Goal: Information Seeking & Learning: Get advice/opinions

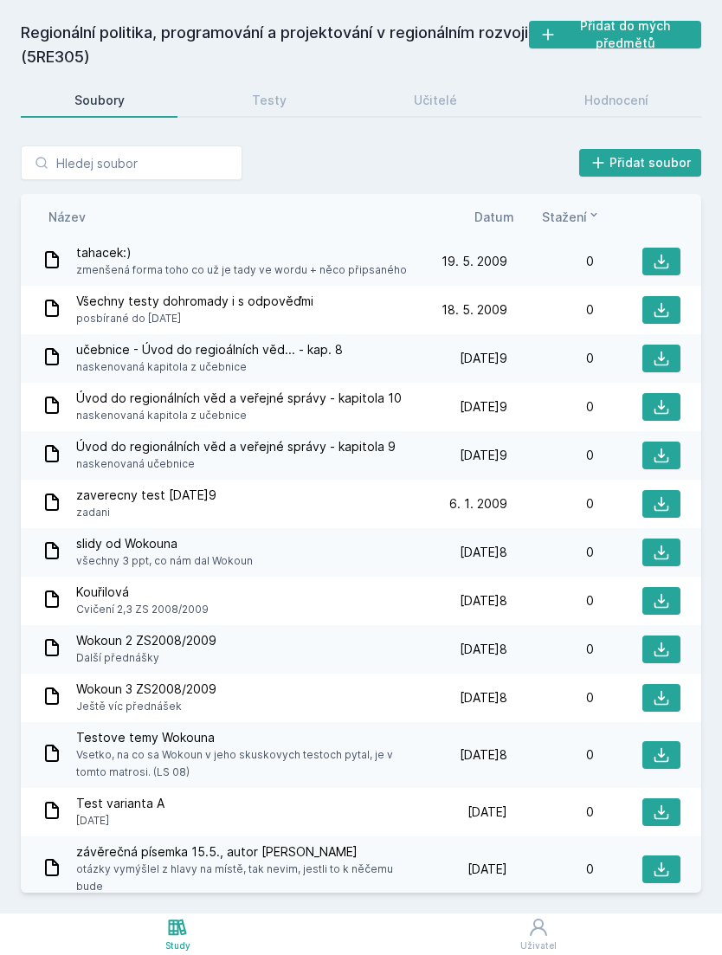
scroll to position [1026, 0]
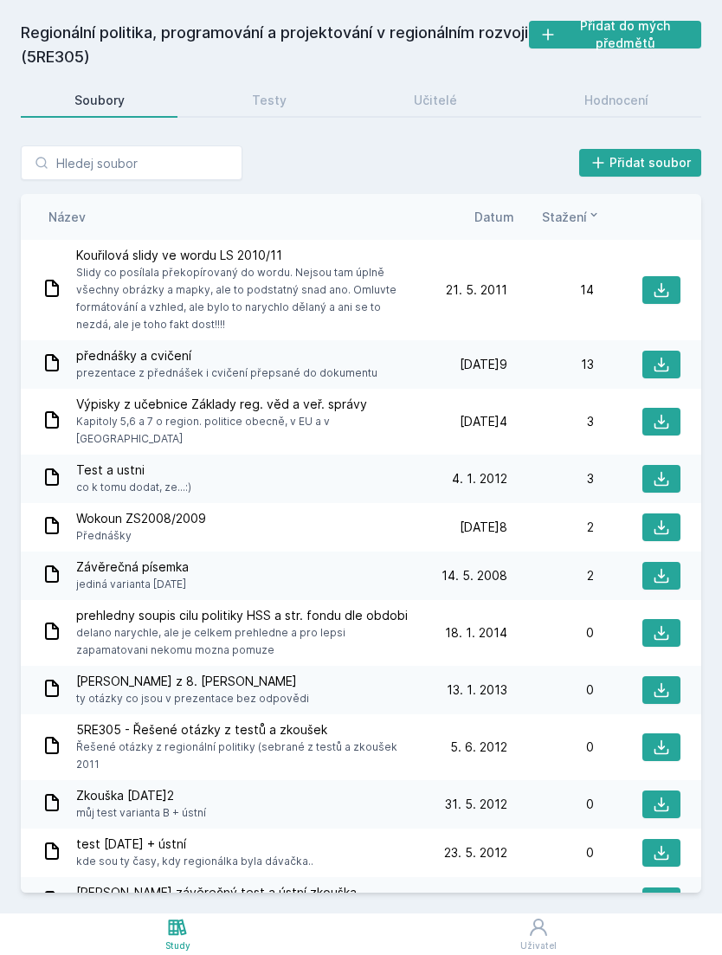
click at [436, 83] on link "Učitelé" at bounding box center [435, 100] width 150 height 35
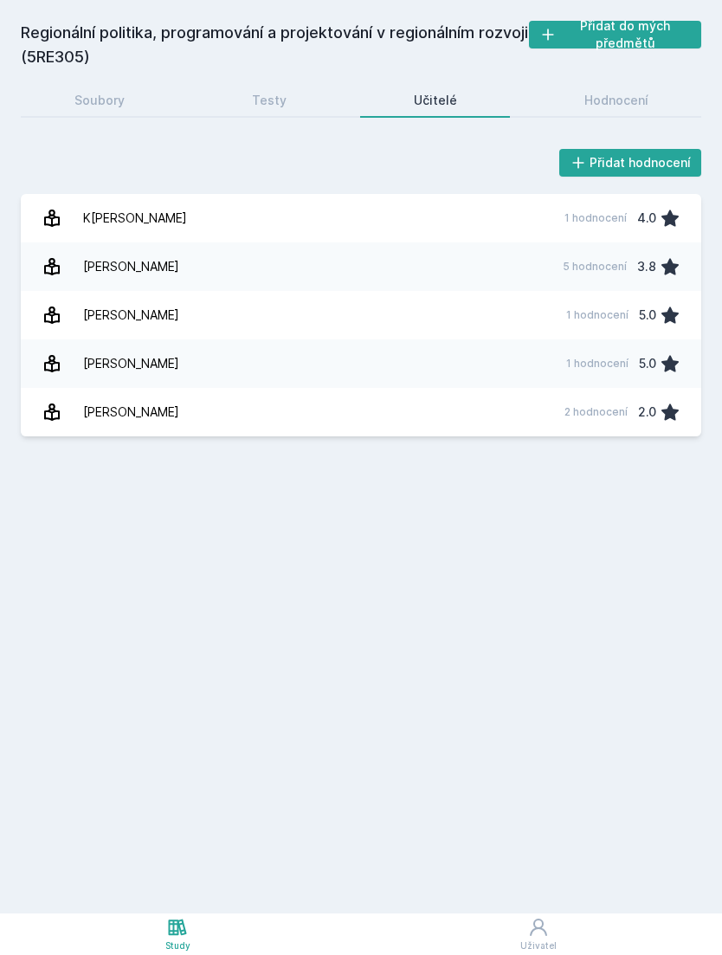
click at [273, 92] on div "Testy" at bounding box center [269, 100] width 35 height 17
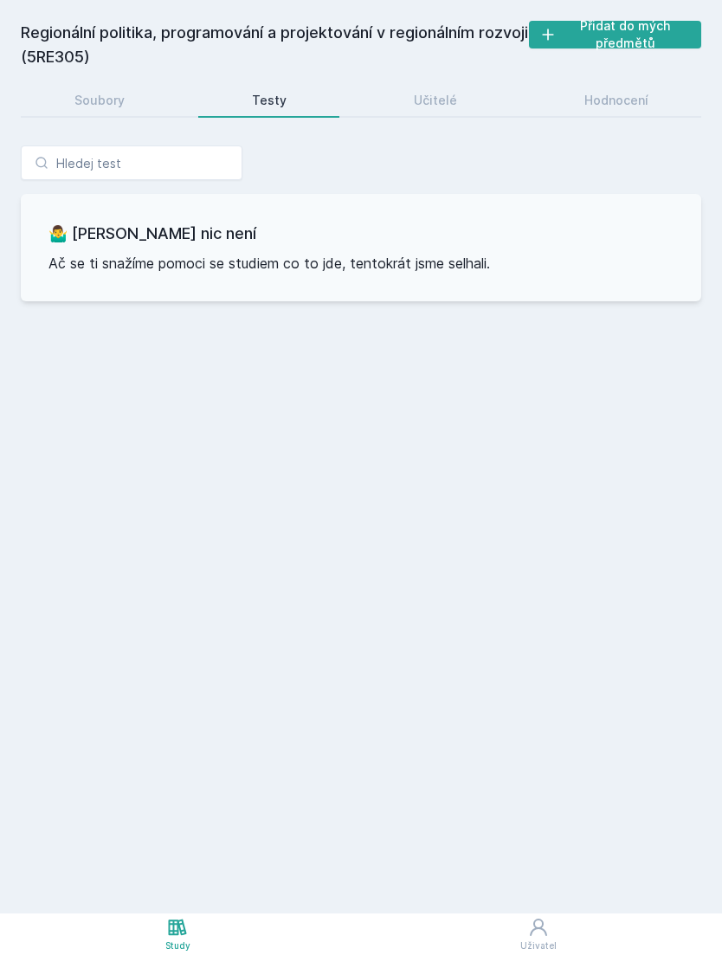
click at [448, 83] on link "Učitelé" at bounding box center [435, 100] width 150 height 35
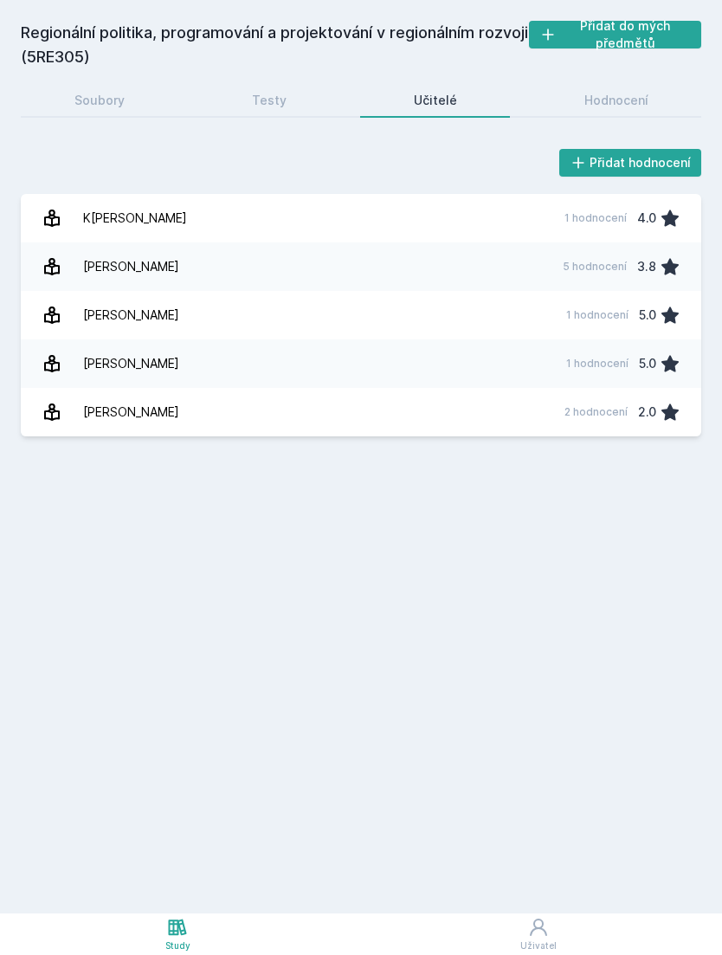
click at [629, 92] on div "Hodnocení" at bounding box center [616, 100] width 64 height 17
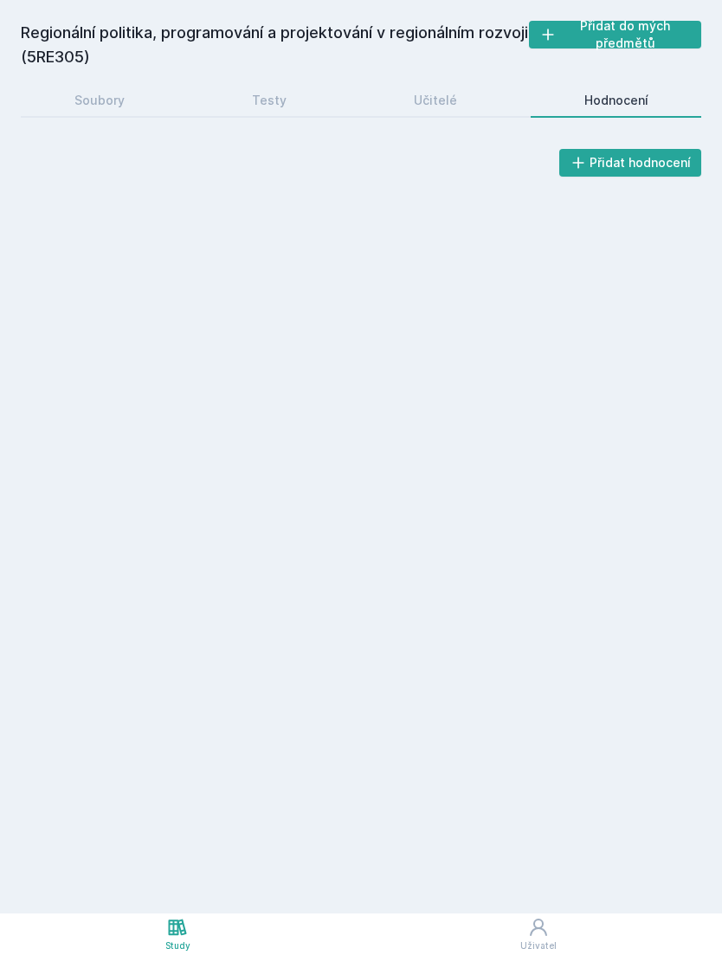
click at [458, 83] on link "Učitelé" at bounding box center [435, 100] width 150 height 35
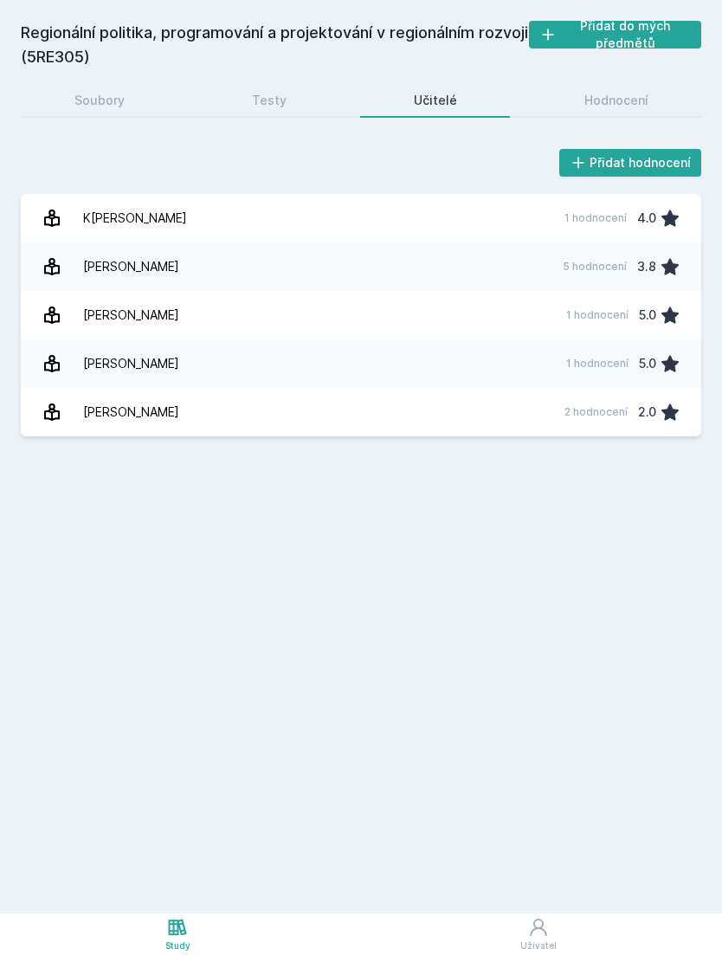
click at [508, 242] on link "K[PERSON_NAME] 5 hodnocení 3.8" at bounding box center [361, 266] width 680 height 48
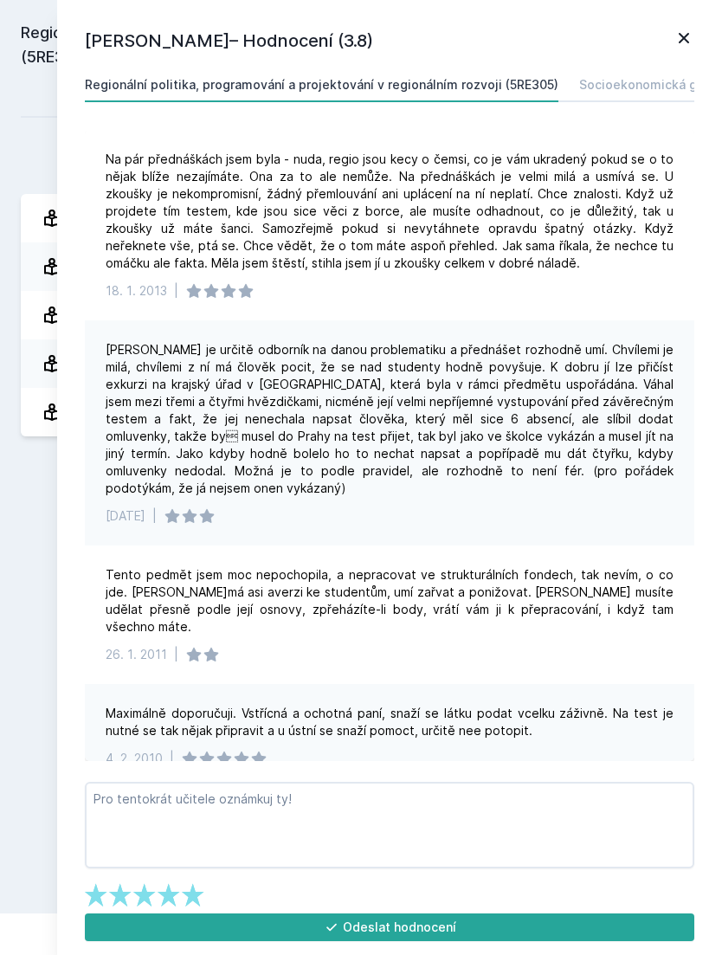
click at [677, 32] on icon at bounding box center [683, 38] width 21 height 21
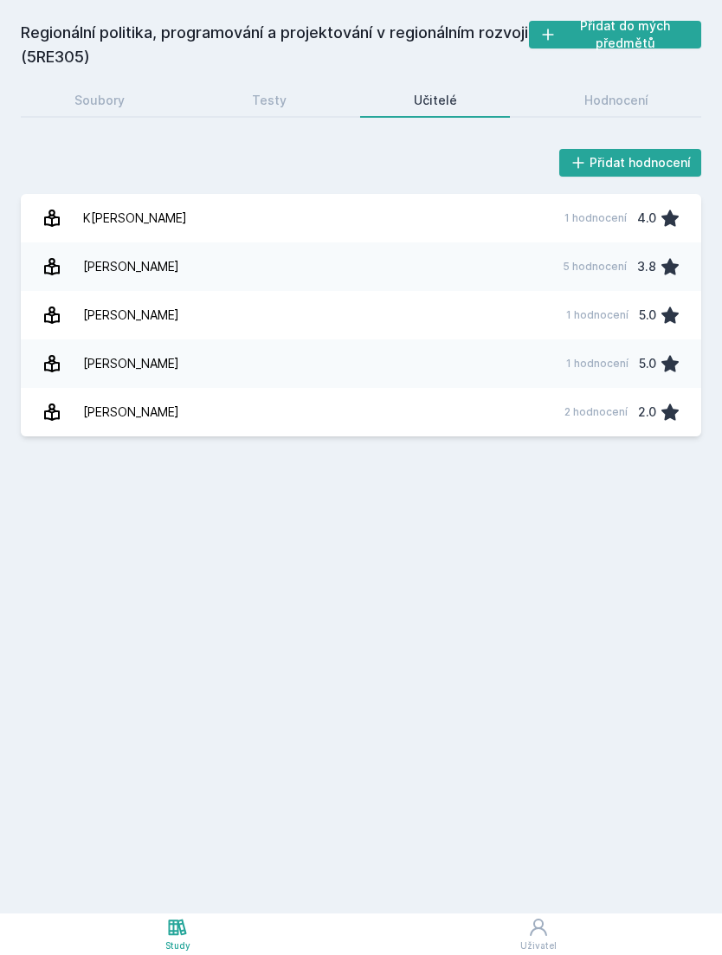
click at [647, 92] on div "Hodnocení" at bounding box center [616, 100] width 64 height 17
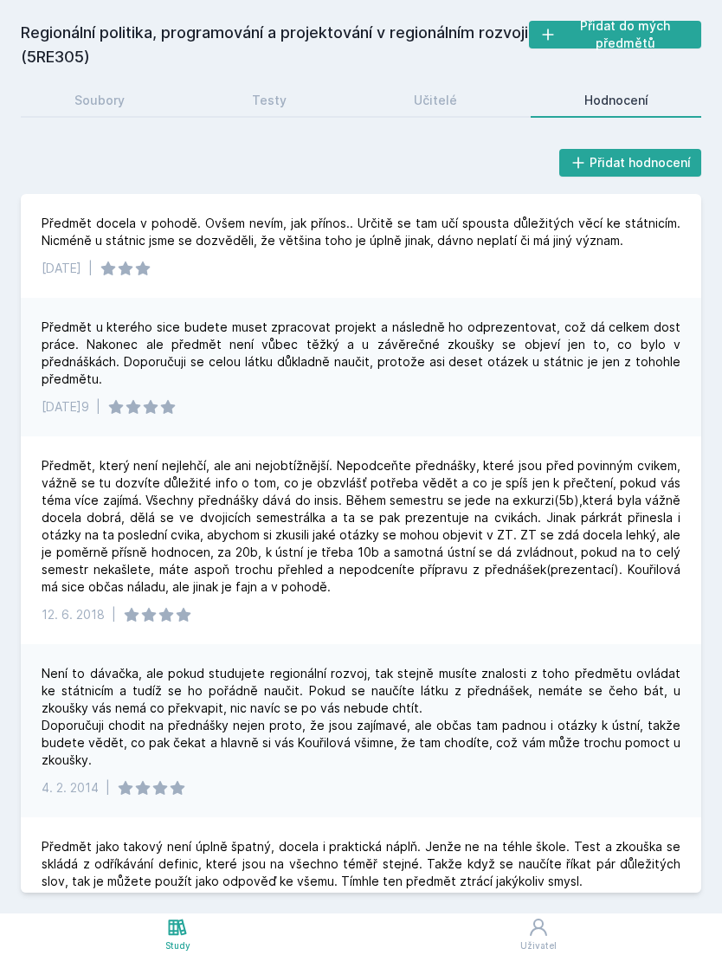
click at [605, 817] on div "Předmět jako takový není úplně špatný, docela i praktická náplň. Jenže ne na té…" at bounding box center [361, 877] width 680 height 121
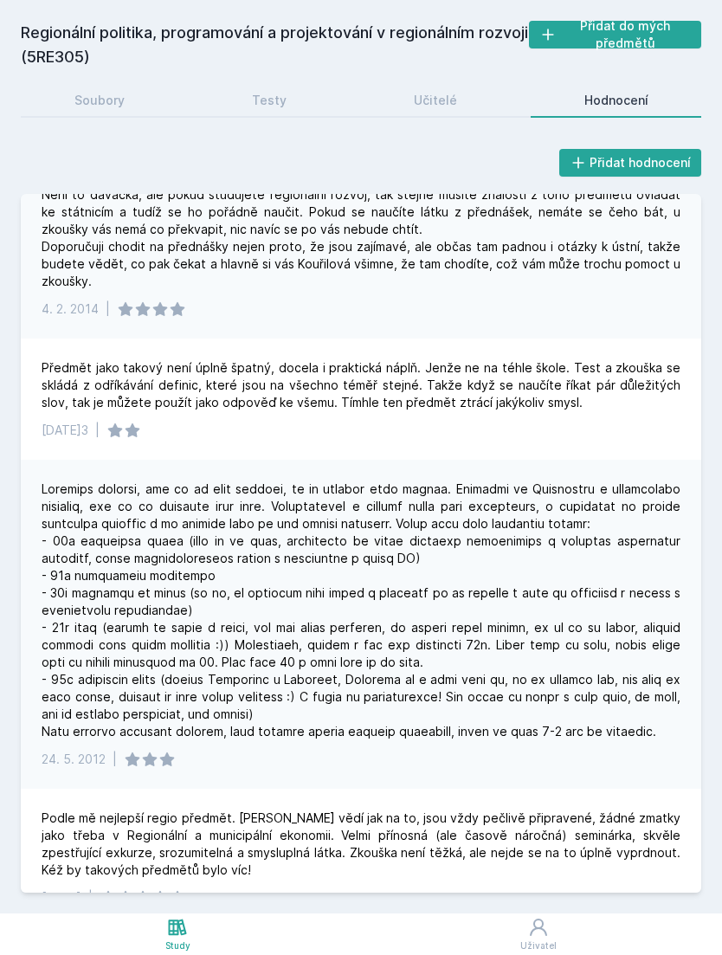
click at [412, 90] on link "Učitelé" at bounding box center [435, 100] width 150 height 35
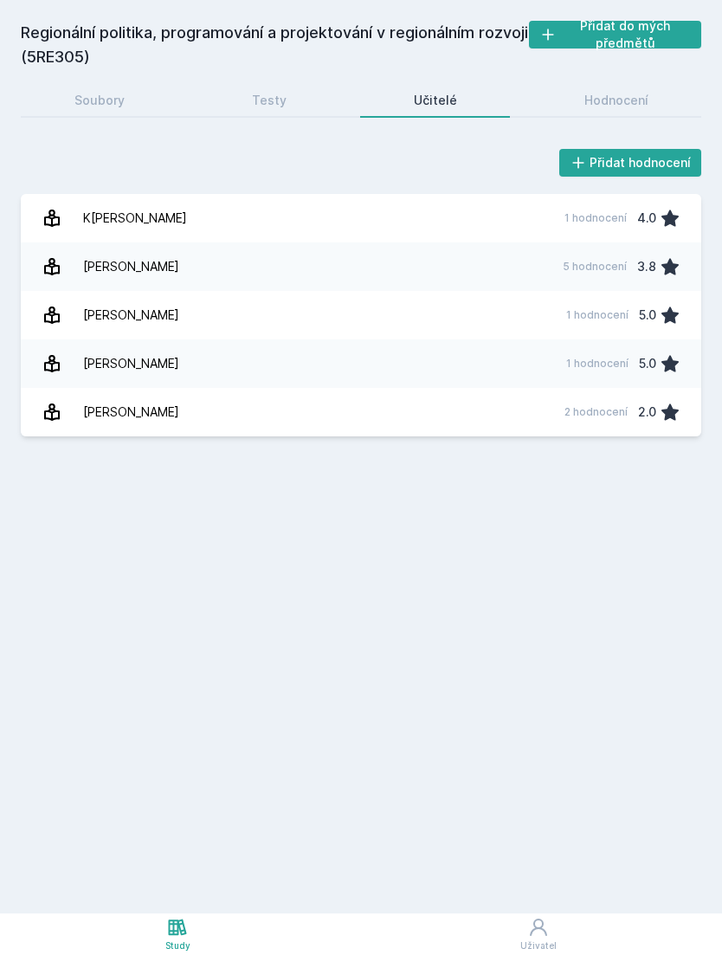
click at [286, 83] on link "Testy" at bounding box center [268, 100] width 141 height 35
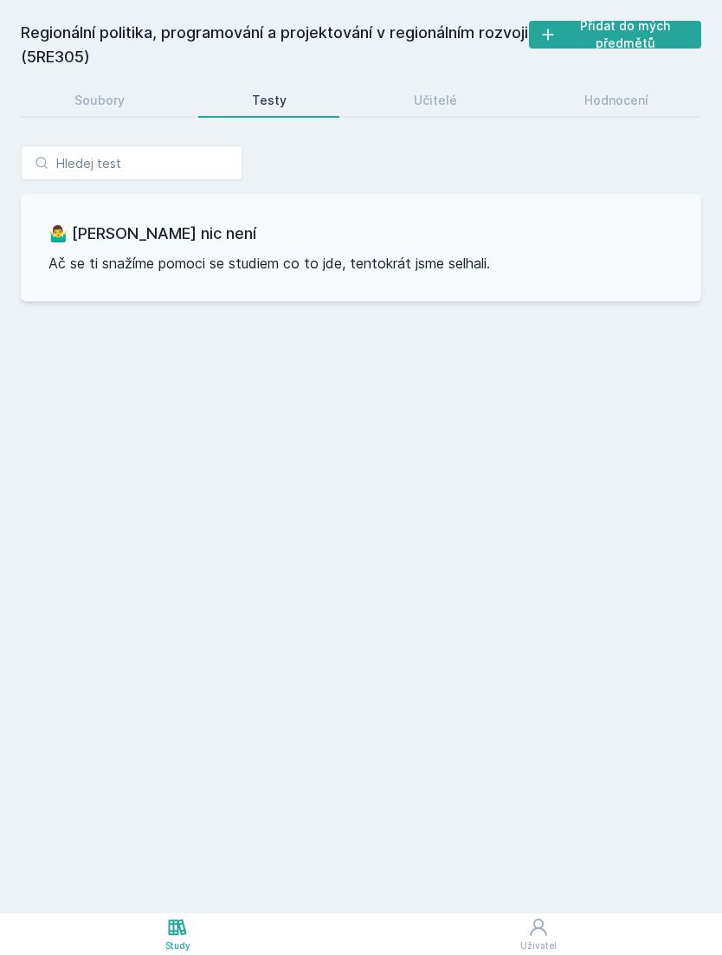
click at [107, 113] on link "Soubory" at bounding box center [99, 100] width 157 height 35
